Goal: Task Accomplishment & Management: Use online tool/utility

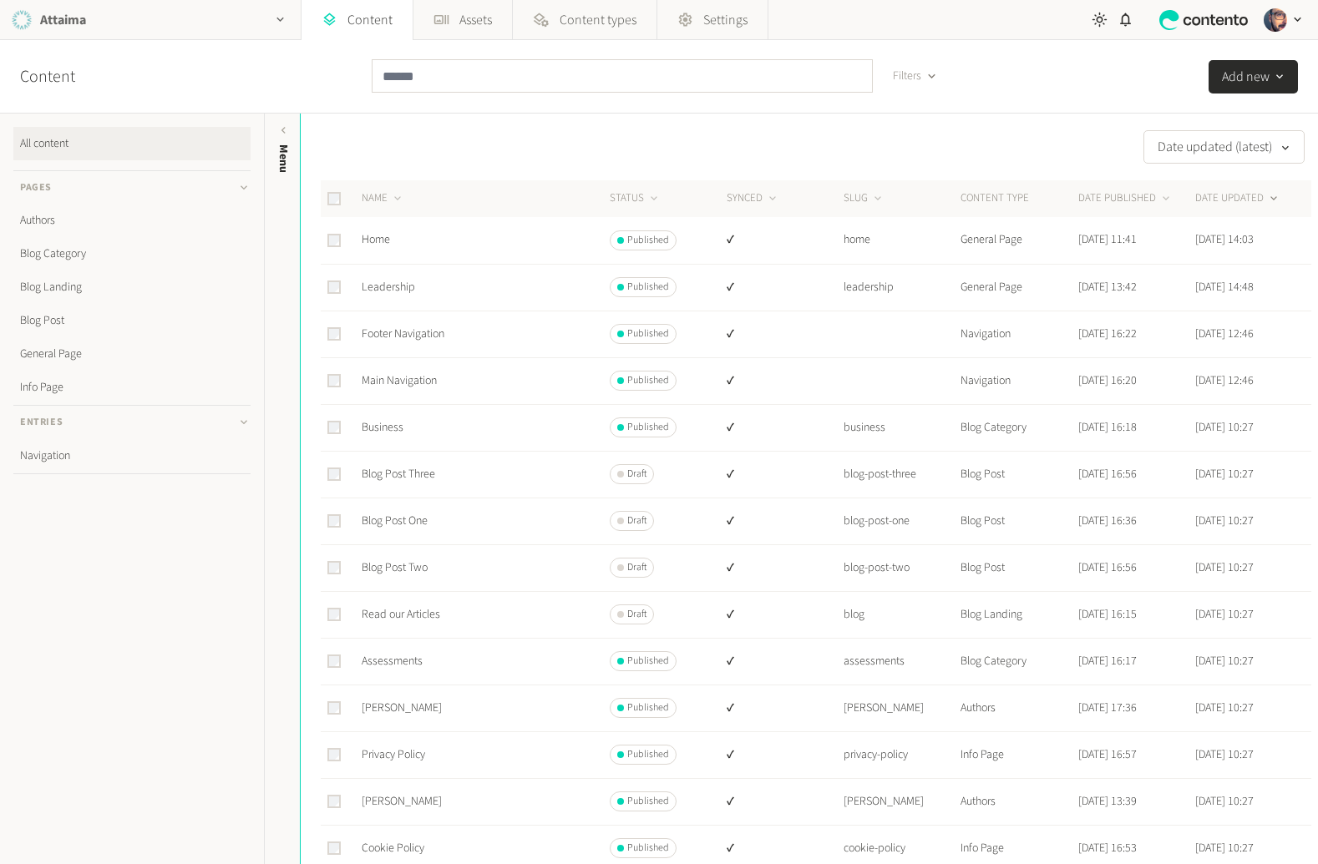
drag, startPoint x: 94, startPoint y: 13, endPoint x: 124, endPoint y: 30, distance: 35.1
click at [93, 13] on div "Attaima" at bounding box center [150, 19] width 301 height 39
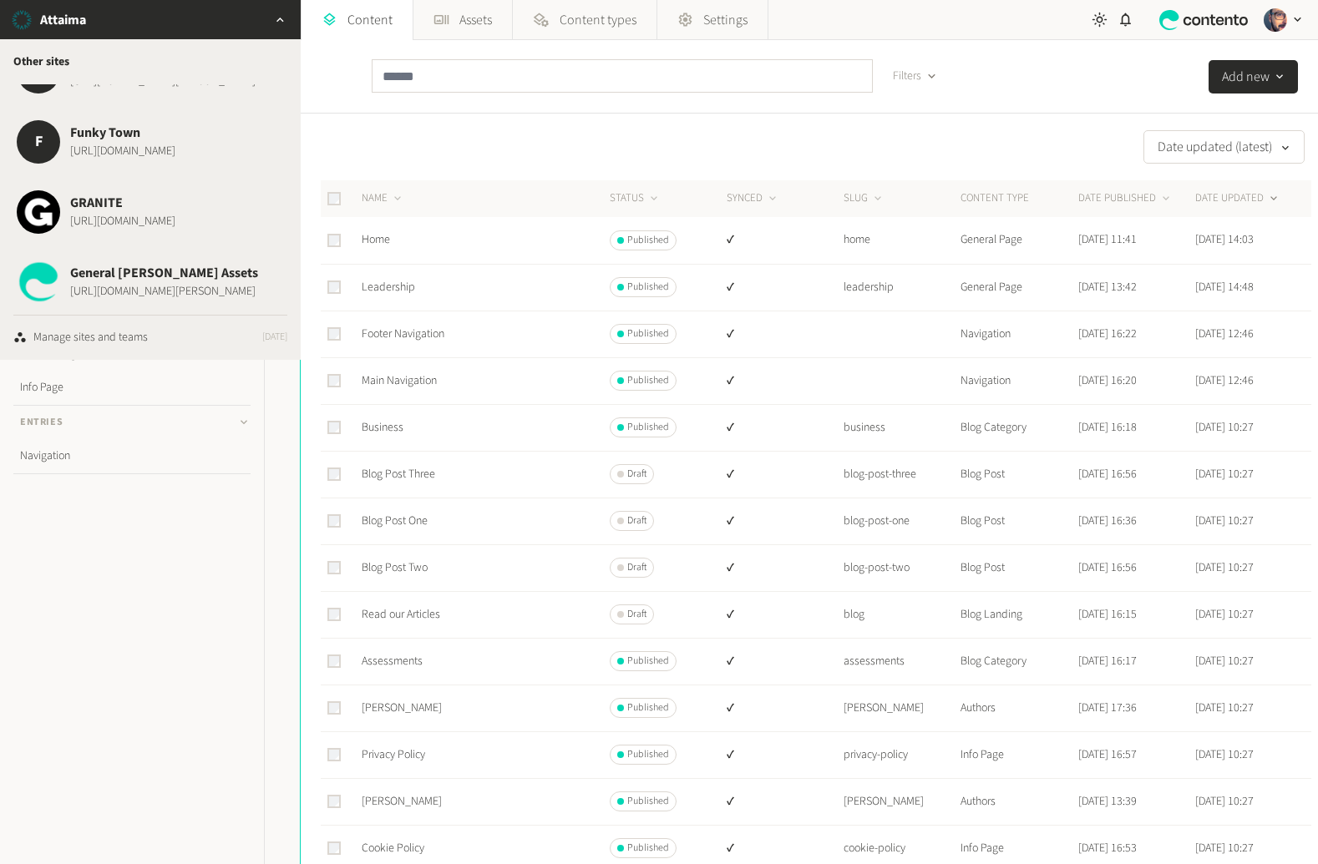
scroll to position [2625, 0]
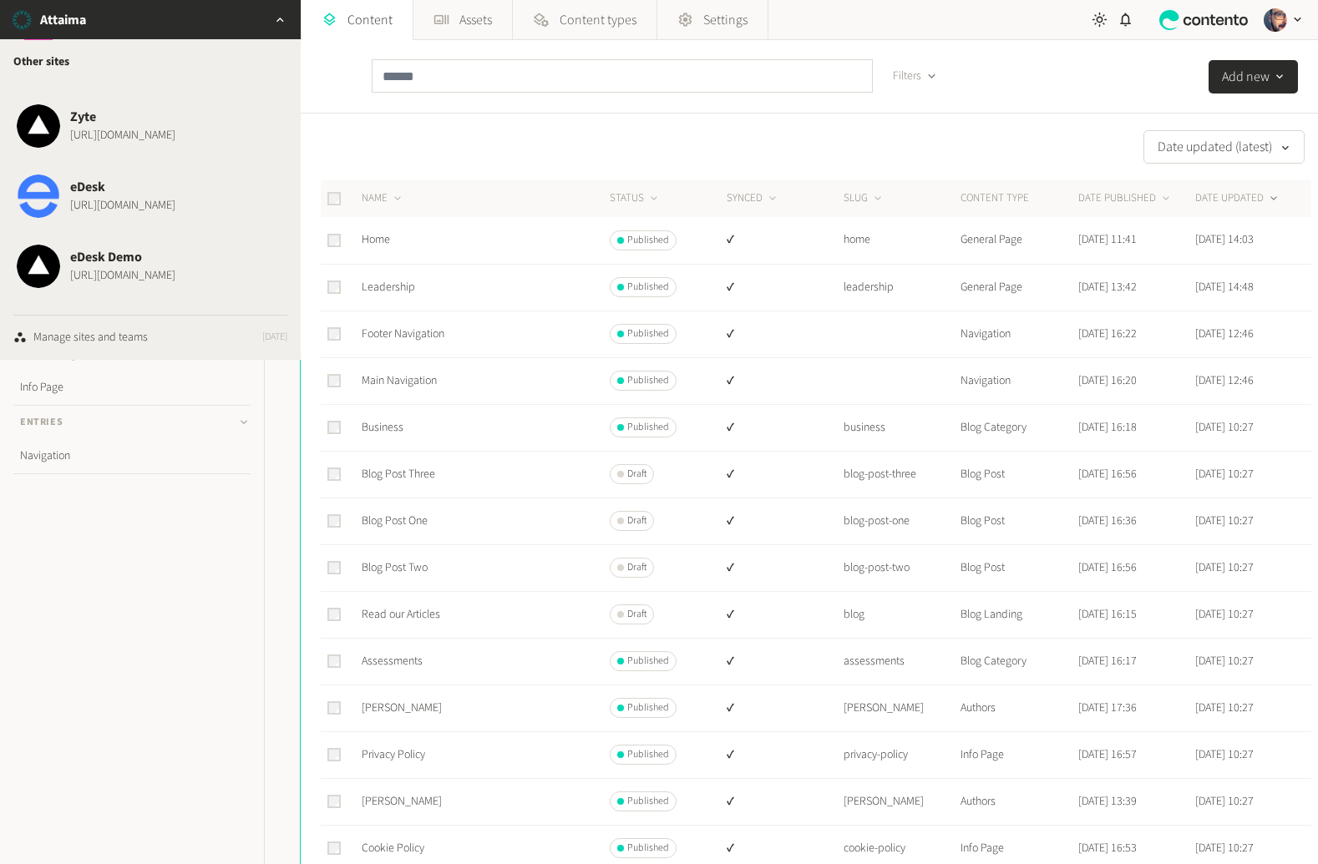
click at [145, 218] on button "eDesk https://www.edesk.com" at bounding box center [150, 196] width 287 height 70
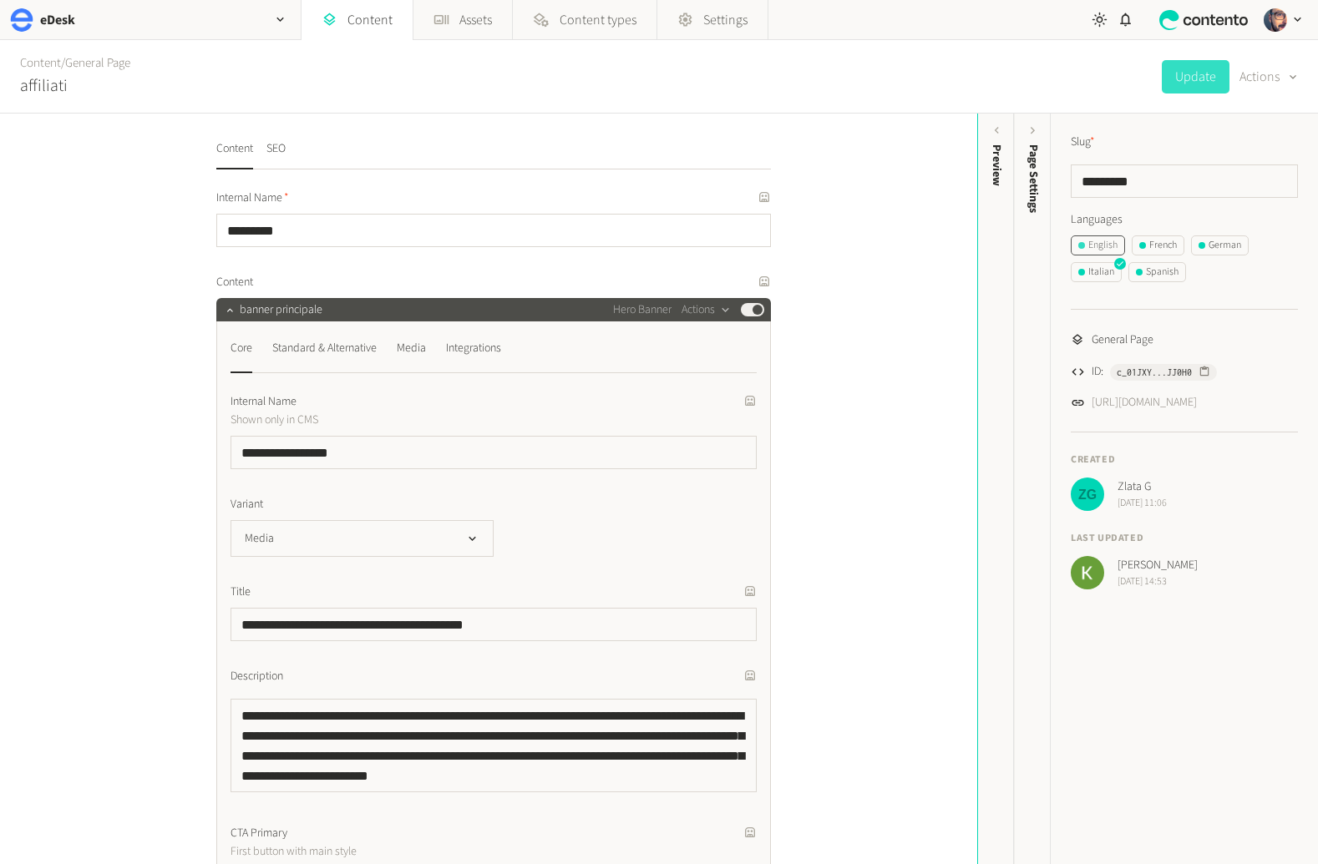
click at [1081, 250] on div "English" at bounding box center [1097, 245] width 39 height 15
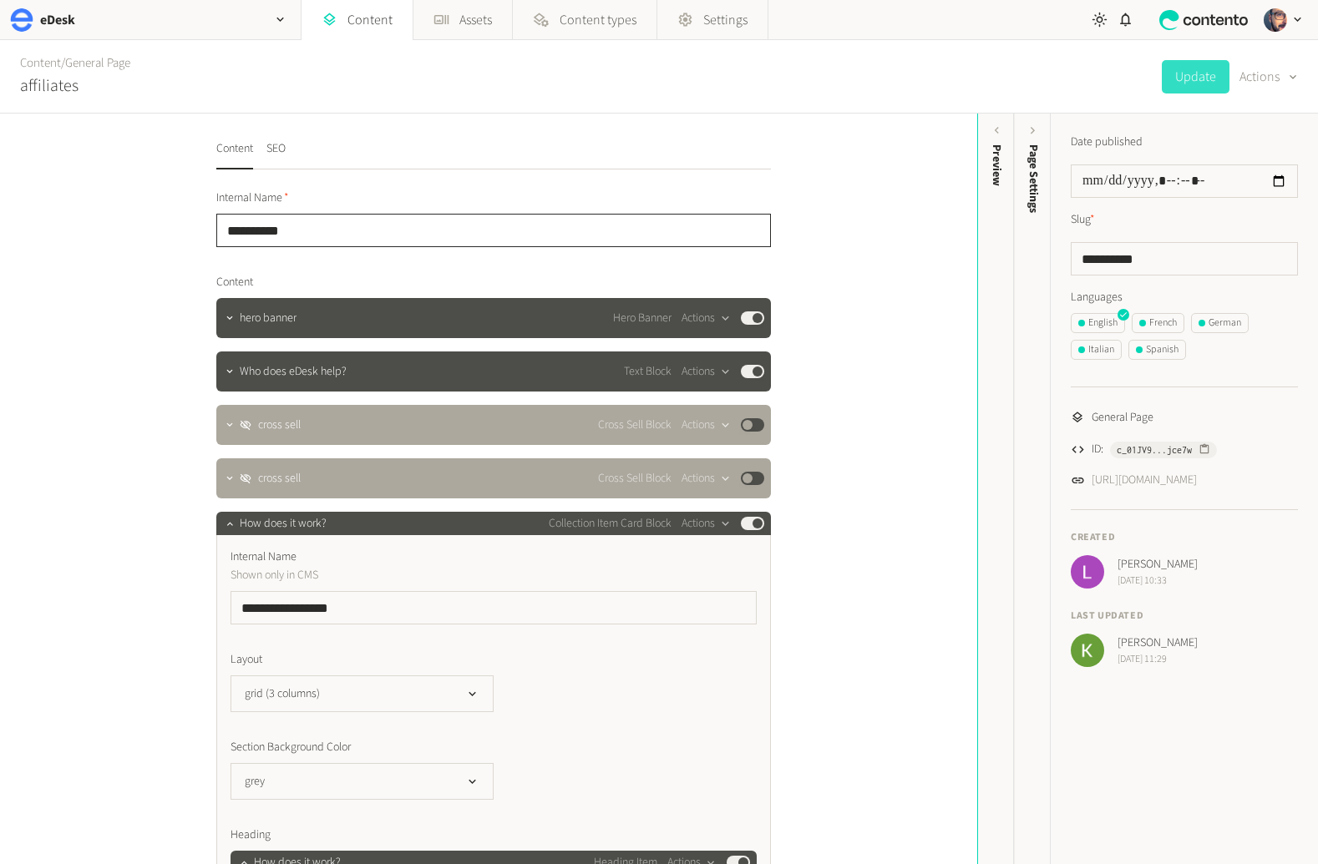
drag, startPoint x: 281, startPoint y: 225, endPoint x: 166, endPoint y: 179, distance: 123.3
drag, startPoint x: 356, startPoint y: 28, endPoint x: 352, endPoint y: 42, distance: 14.0
click at [356, 28] on link "Content" at bounding box center [356, 20] width 111 height 40
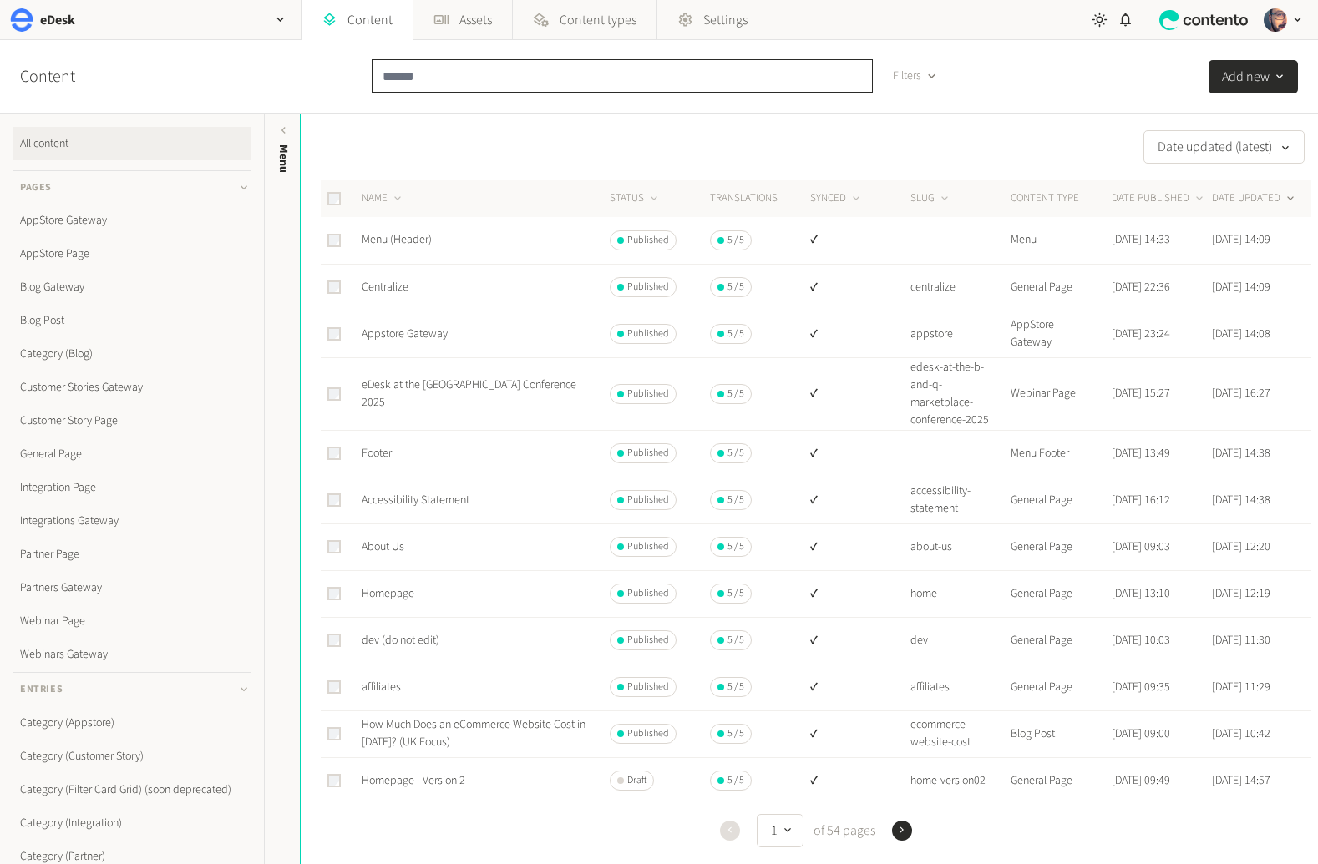
click at [480, 70] on input "text" at bounding box center [622, 75] width 501 height 33
paste input "**********"
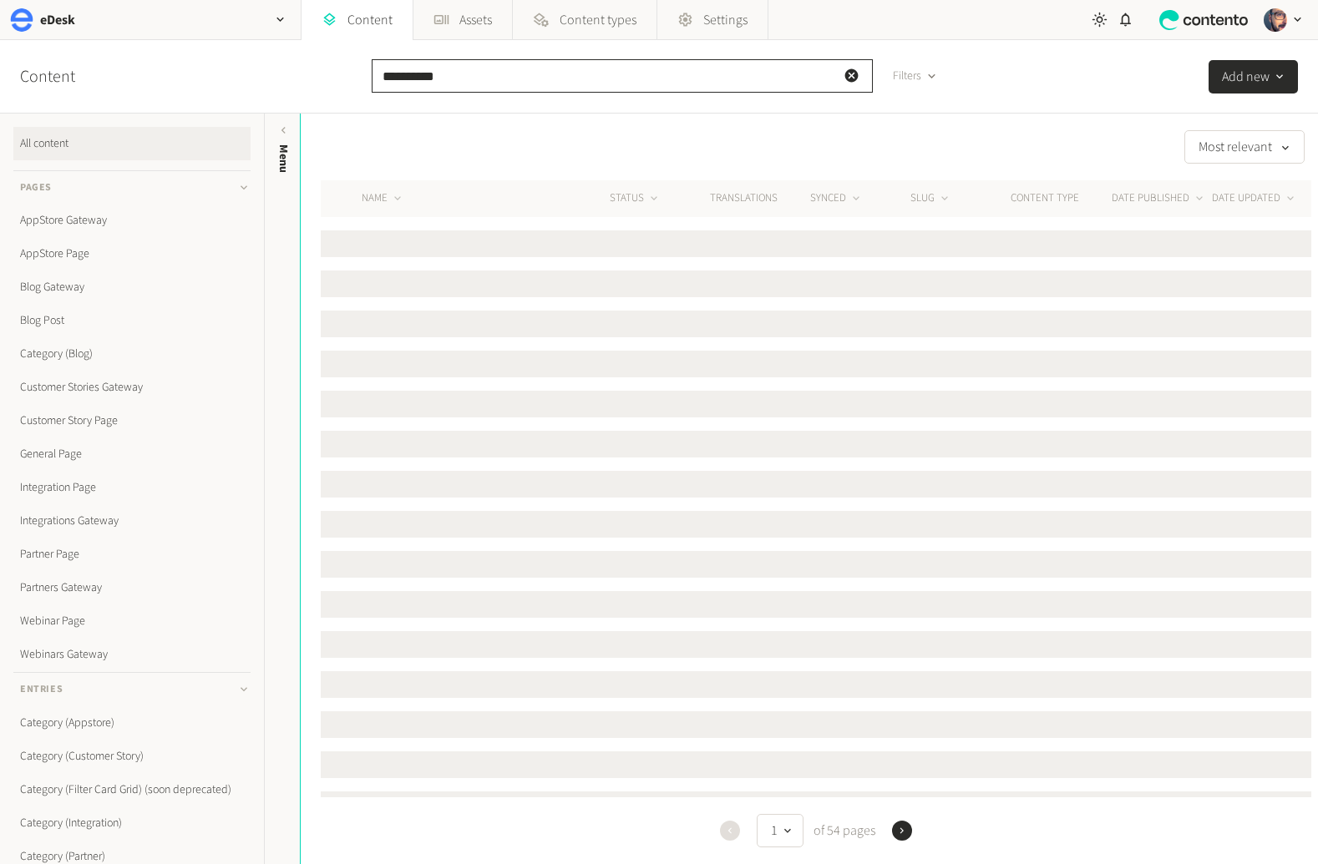
type input "**********"
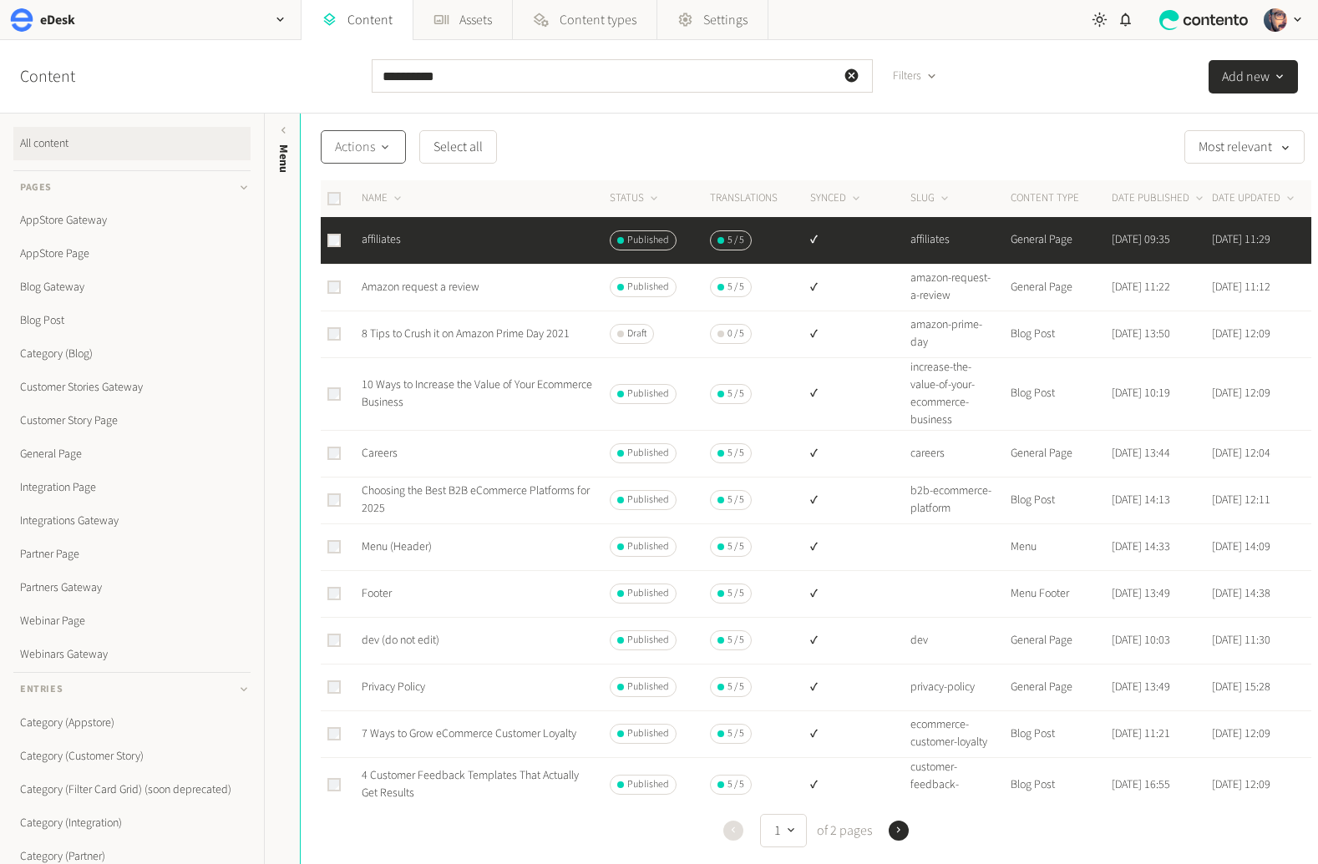
click at [368, 137] on span "Actions" at bounding box center [363, 147] width 57 height 20
click at [378, 313] on button "Translate" at bounding box center [368, 313] width 94 height 31
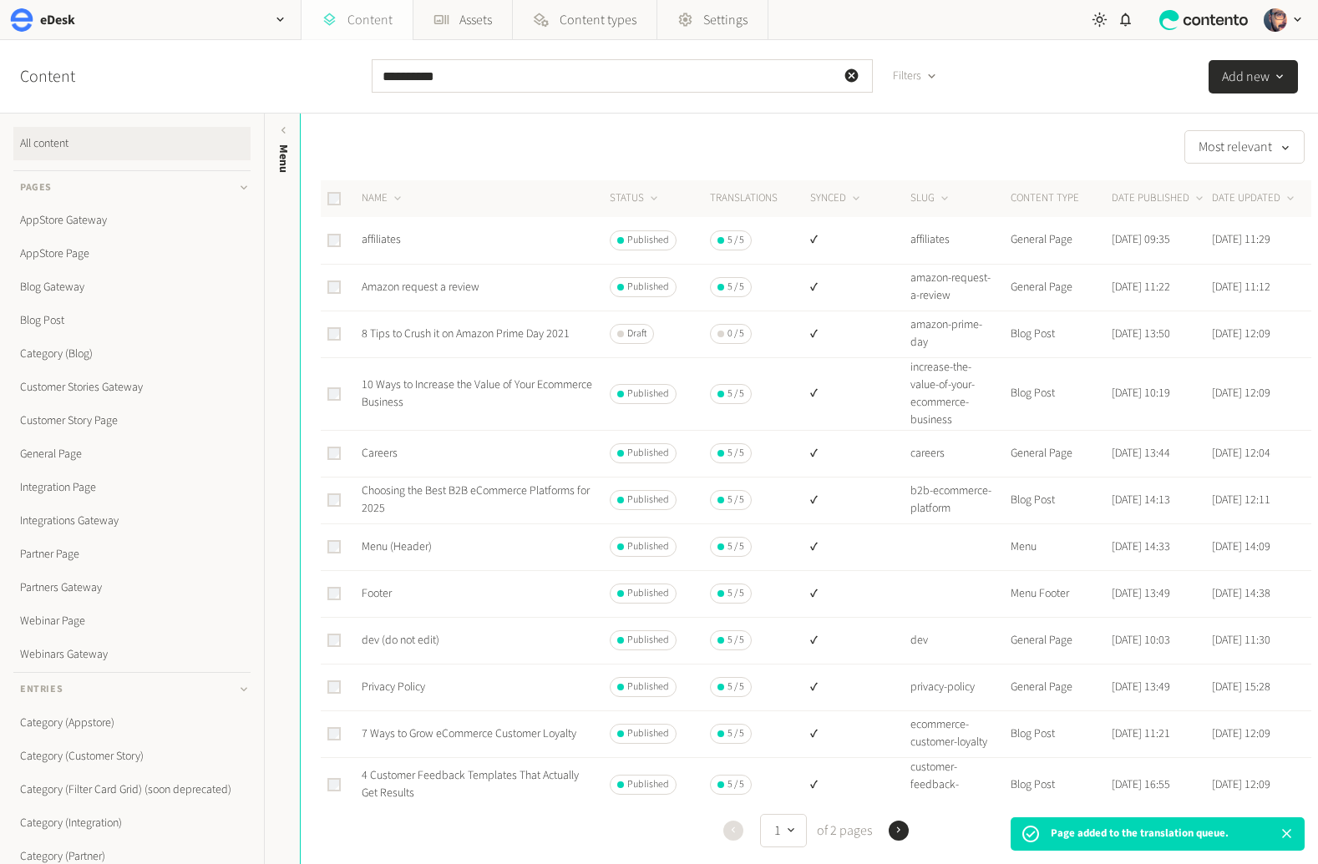
click at [381, 19] on link "Content" at bounding box center [356, 20] width 111 height 40
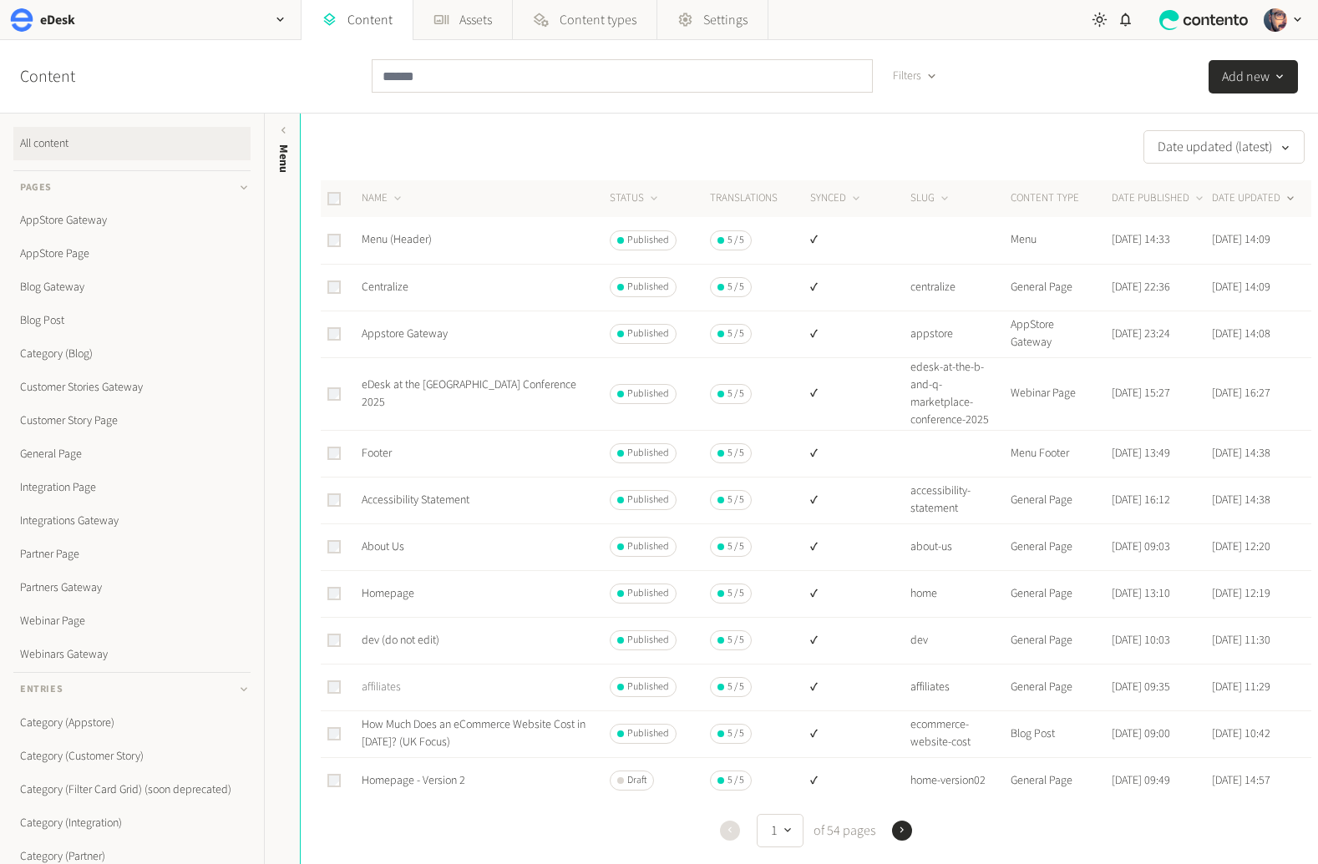
click at [392, 688] on link "affiliates" at bounding box center [381, 687] width 39 height 17
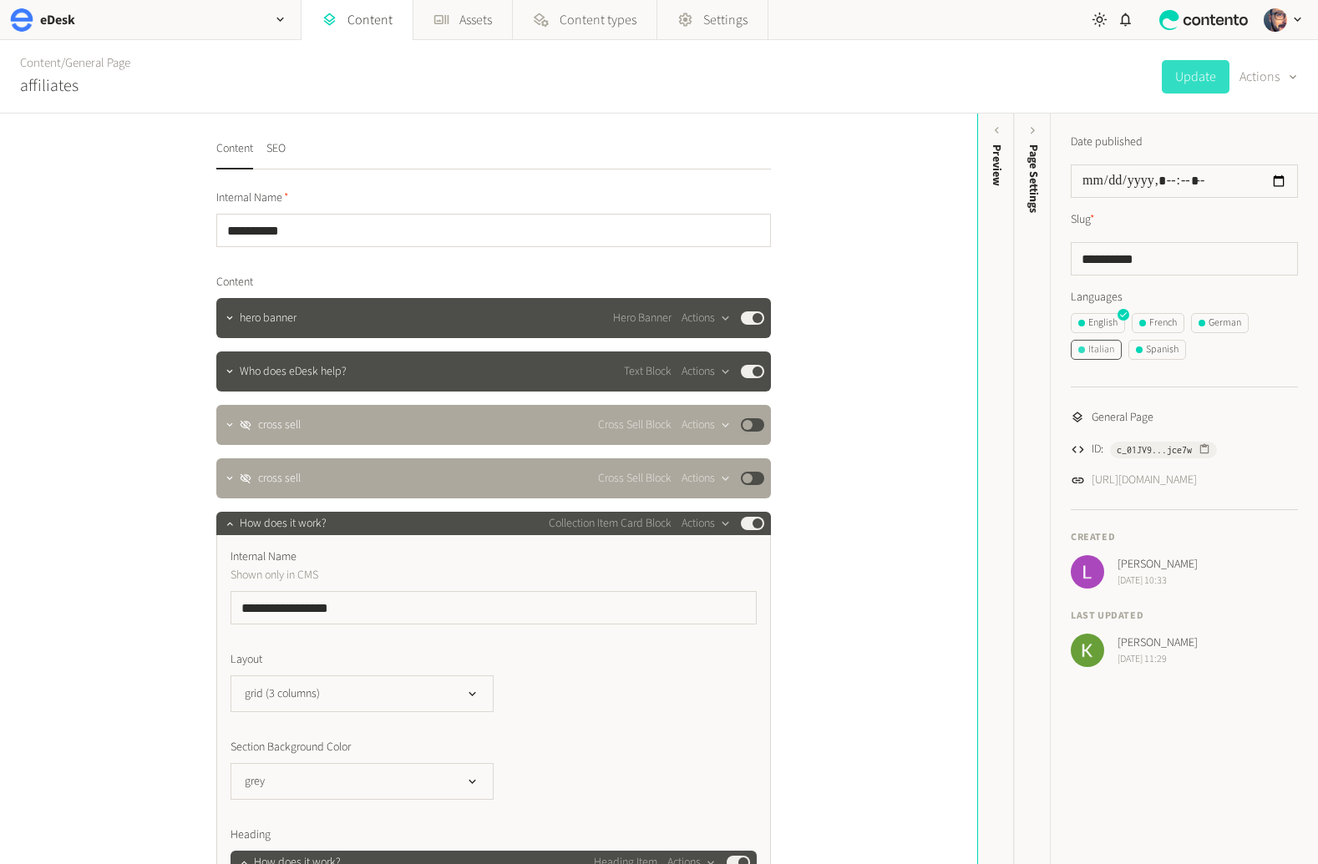
click at [1110, 344] on div "Italian" at bounding box center [1096, 349] width 36 height 15
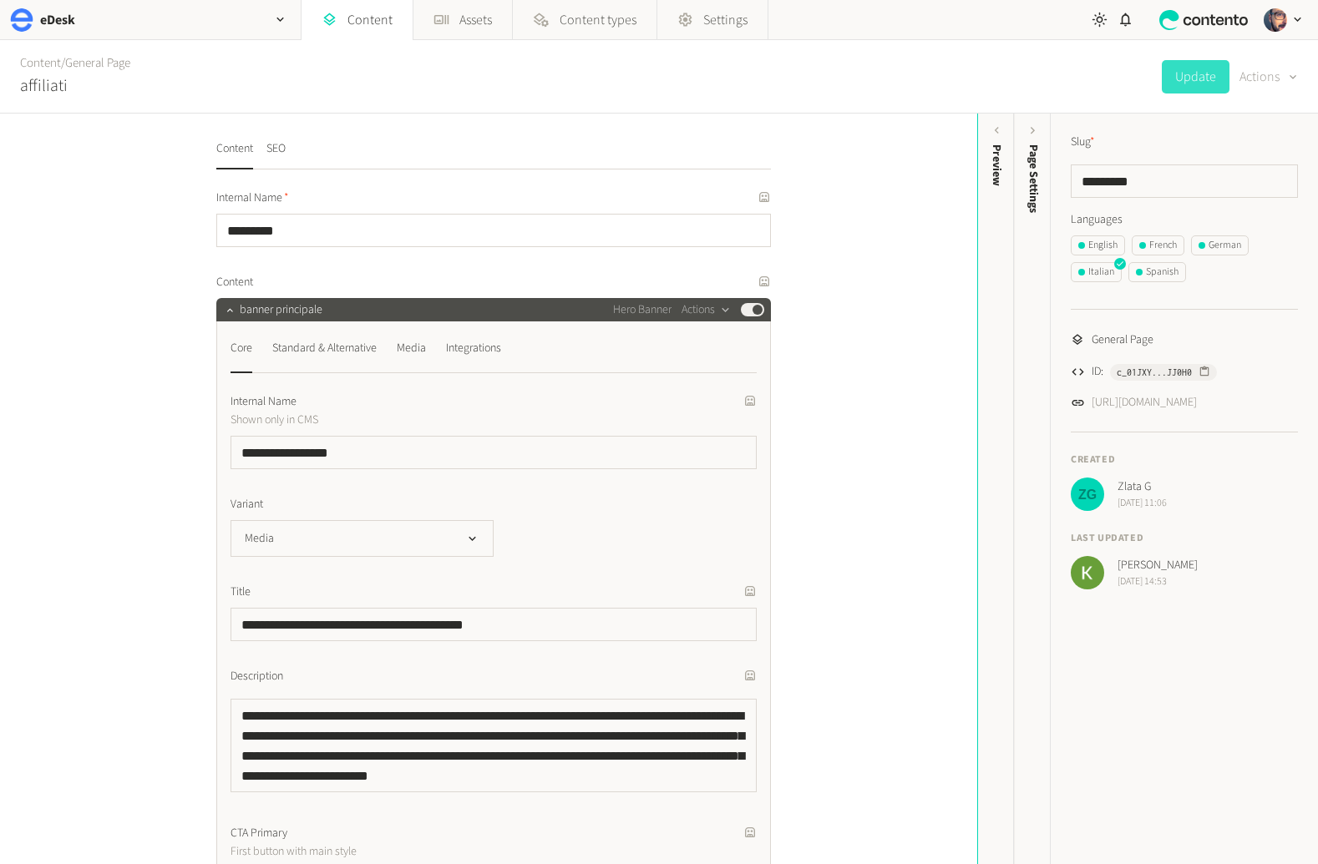
click at [1243, 71] on button "Actions" at bounding box center [1268, 76] width 58 height 33
click at [908, 265] on div "**********" at bounding box center [488, 489] width 977 height 751
click at [336, 15] on icon at bounding box center [329, 20] width 16 height 16
